Goal: Information Seeking & Learning: Learn about a topic

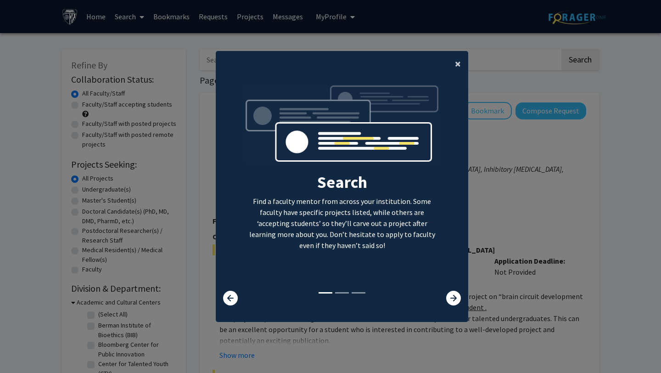
click at [457, 66] on span "×" at bounding box center [458, 63] width 6 height 14
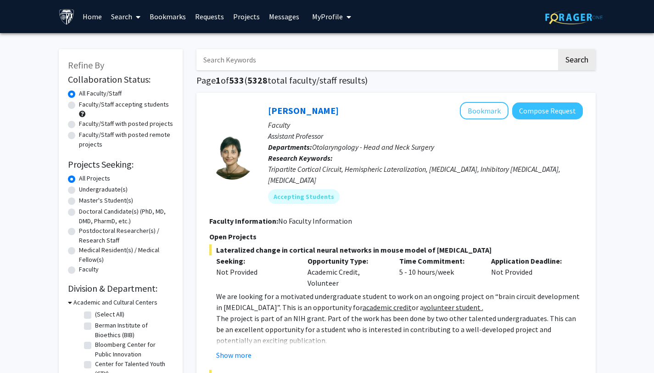
click at [79, 201] on label "Master's Student(s)" at bounding box center [106, 200] width 54 height 10
click at [79, 201] on input "Master's Student(s)" at bounding box center [82, 198] width 6 height 6
radio input "true"
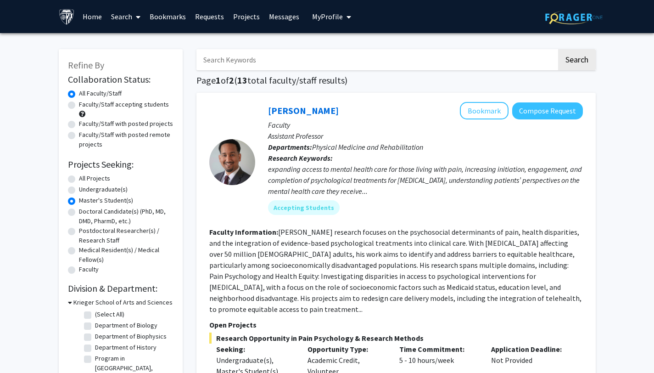
click at [321, 57] on input "Search Keywords" at bounding box center [376, 59] width 360 height 21
type input "inflammation"
click at [558, 49] on button "Search" at bounding box center [577, 59] width 38 height 21
radio input "true"
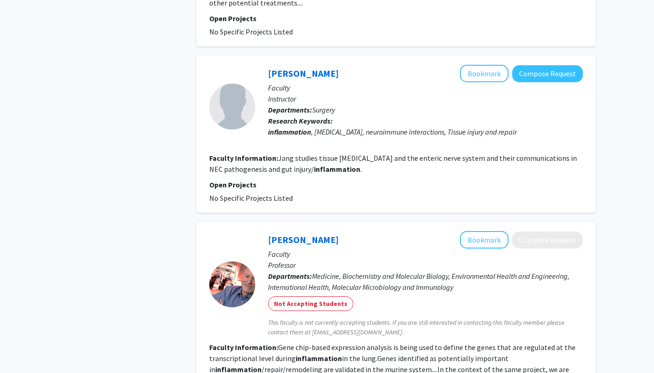
scroll to position [1308, 0]
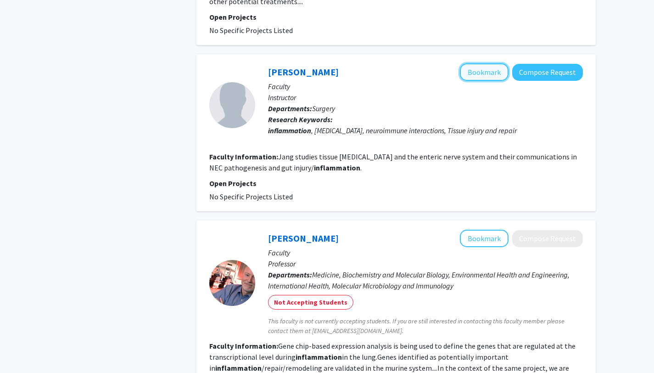
click at [475, 74] on button "Bookmark" at bounding box center [484, 71] width 49 height 17
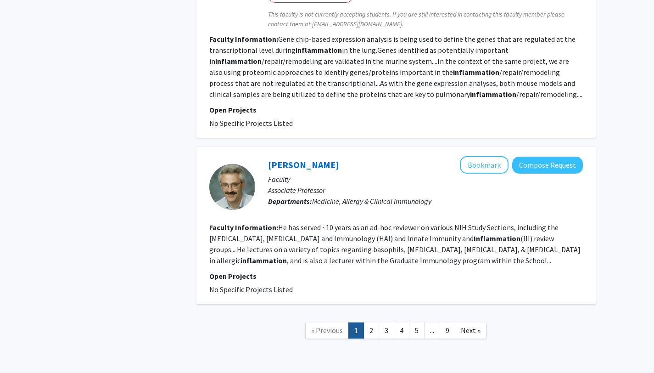
scroll to position [1647, 0]
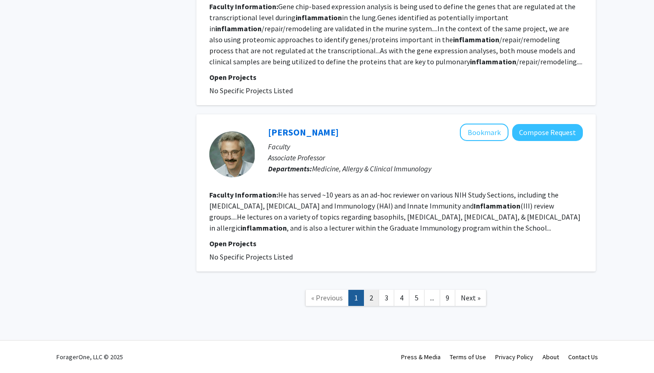
click at [377, 298] on link "2" at bounding box center [371, 298] width 16 height 16
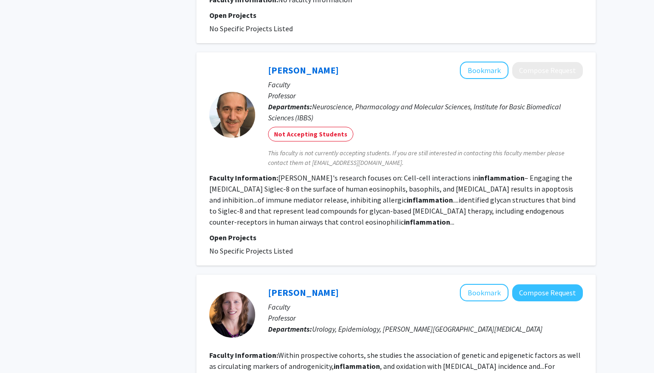
scroll to position [549, 0]
